Goal: Task Accomplishment & Management: Manage account settings

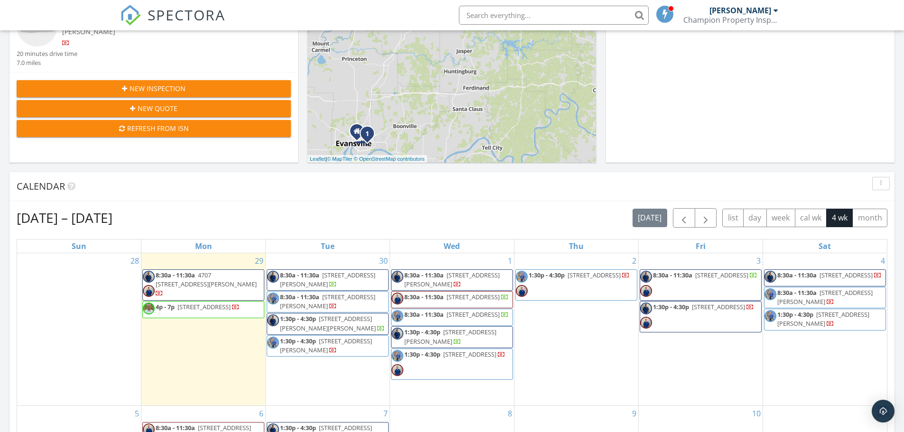
scroll to position [237, 0]
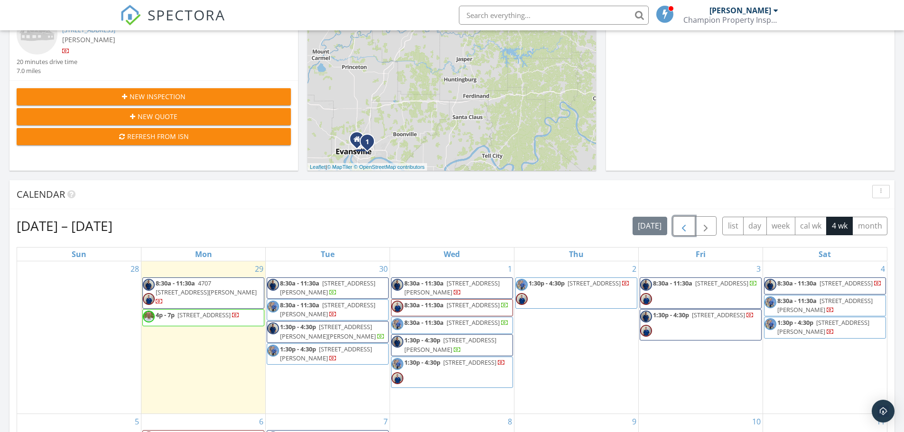
click at [687, 232] on span "button" at bounding box center [683, 226] width 11 height 11
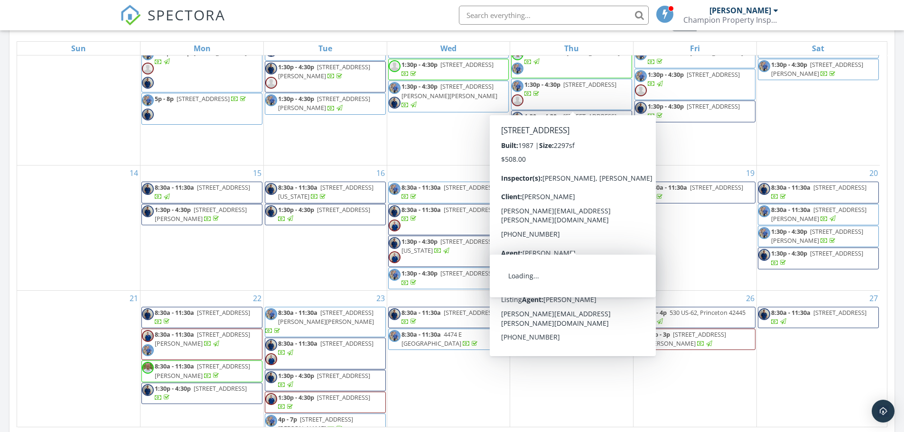
scroll to position [665, 0]
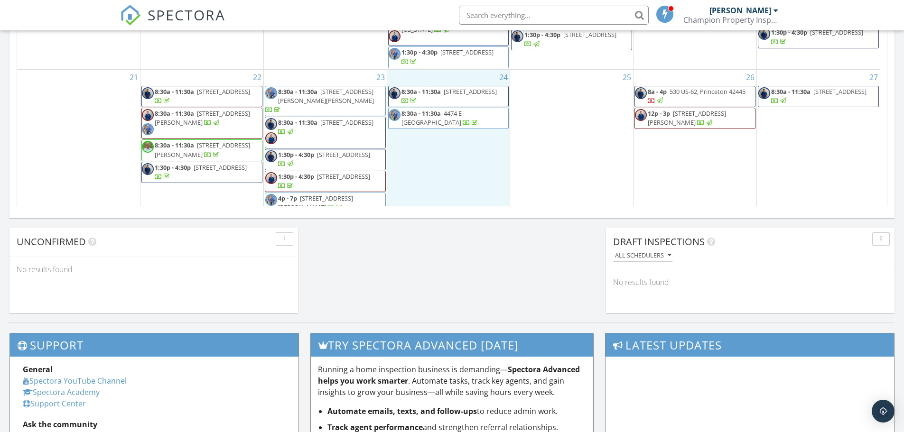
click at [418, 173] on div "24 8:30a - 11:30a 130 Inwood Dr , Evansville 47711 8:30a - 11:30a 4474 E 200 N,…" at bounding box center [448, 143] width 123 height 146
drag, startPoint x: 707, startPoint y: 129, endPoint x: 707, endPoint y: 123, distance: 5.7
click at [707, 123] on span "12p - 3p 1825 S Bosse Ave, Evansville 47712" at bounding box center [695, 118] width 120 height 19
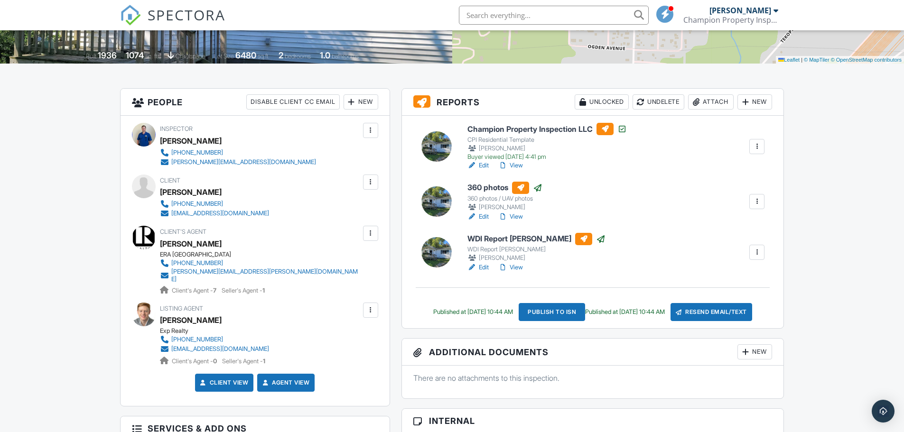
click at [754, 252] on div at bounding box center [756, 252] width 9 height 9
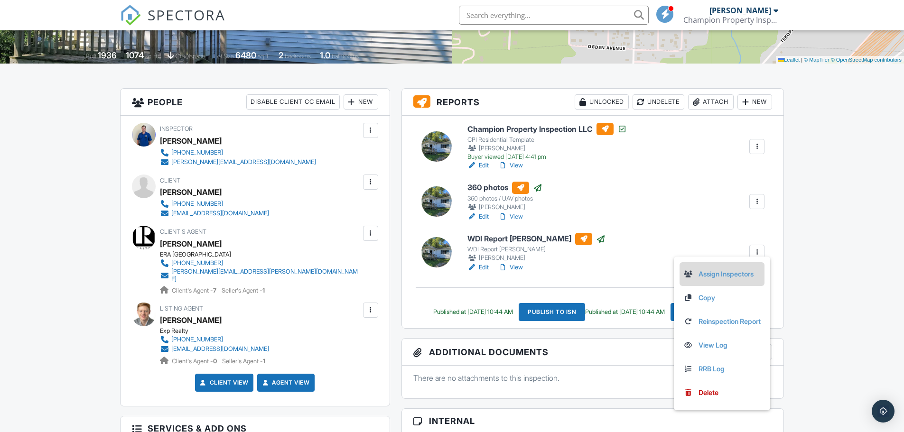
click at [698, 274] on link "Assign Inspectors" at bounding box center [722, 274] width 77 height 10
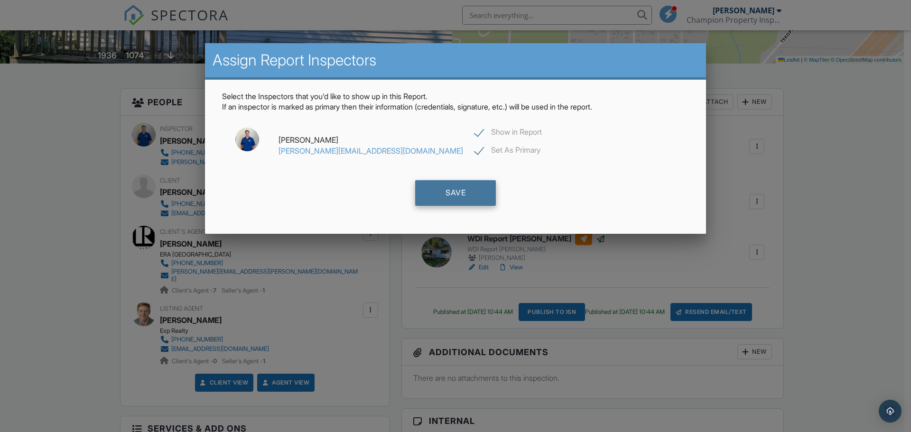
click at [461, 200] on div "Save" at bounding box center [455, 193] width 81 height 26
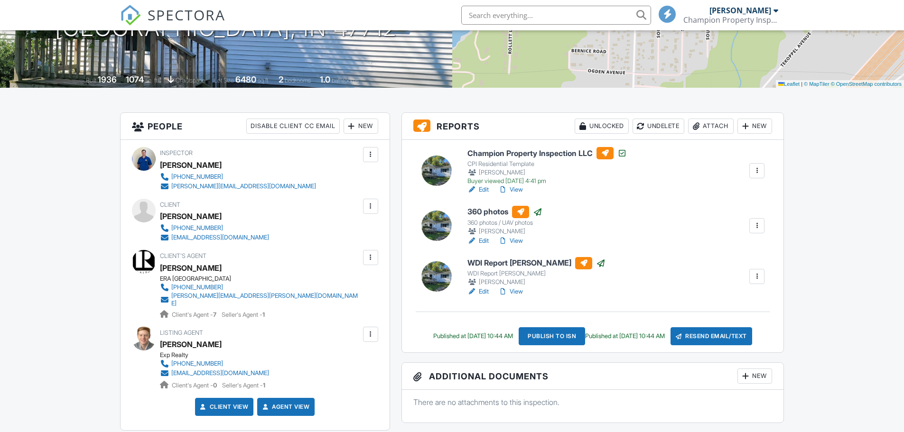
scroll to position [190, 0]
